Goal: Task Accomplishment & Management: Complete application form

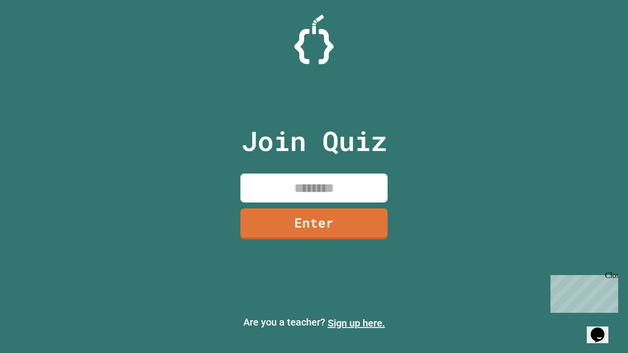
click at [356, 323] on link "Sign up here." at bounding box center [356, 323] width 57 height 12
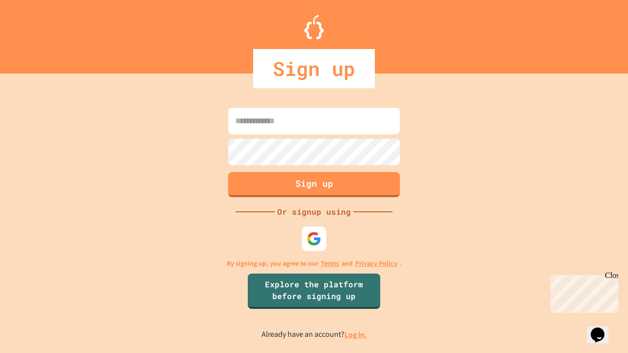
click at [356, 334] on link "Log in." at bounding box center [355, 335] width 23 height 10
